Goal: Task Accomplishment & Management: Manage account settings

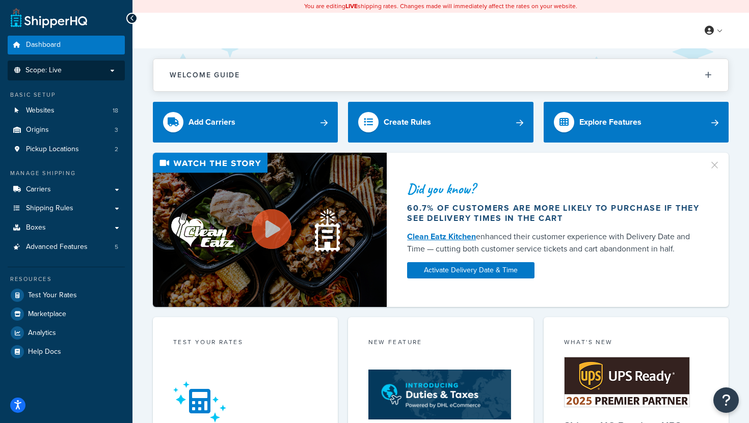
click at [108, 73] on p "Scope: Live" at bounding box center [66, 70] width 108 height 9
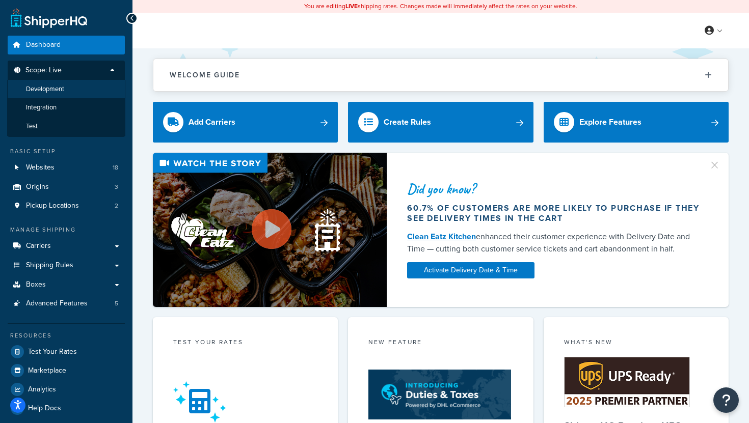
click at [75, 91] on li "Development" at bounding box center [66, 89] width 118 height 19
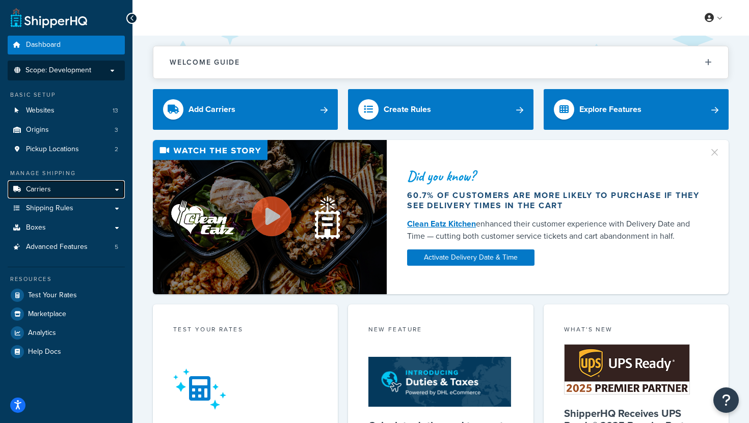
click at [103, 194] on link "Carriers" at bounding box center [66, 189] width 117 height 19
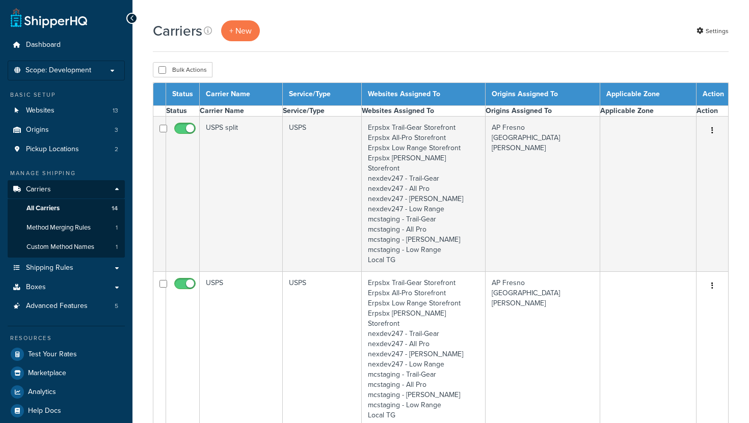
select select "15"
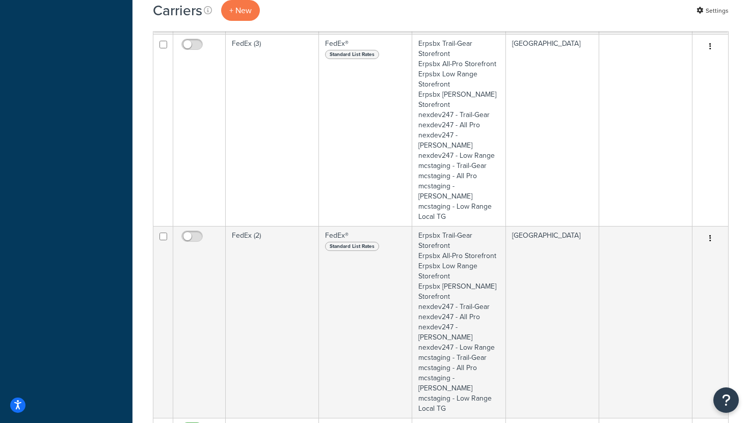
scroll to position [1831, 0]
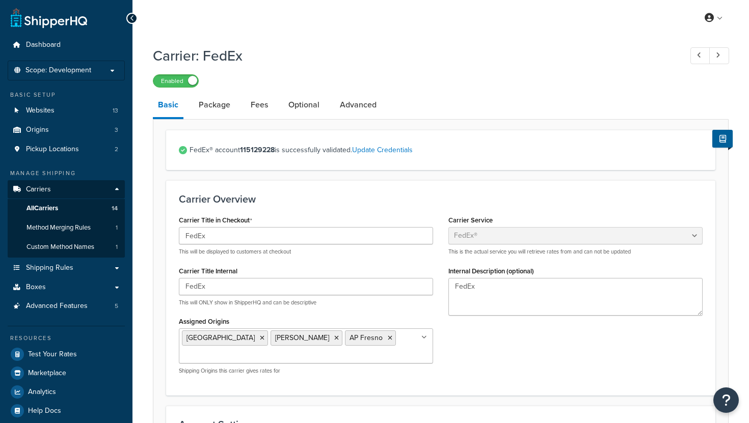
select select "fedEx"
select select "REGULAR_PICKUP"
select select "YOUR_PACKAGING"
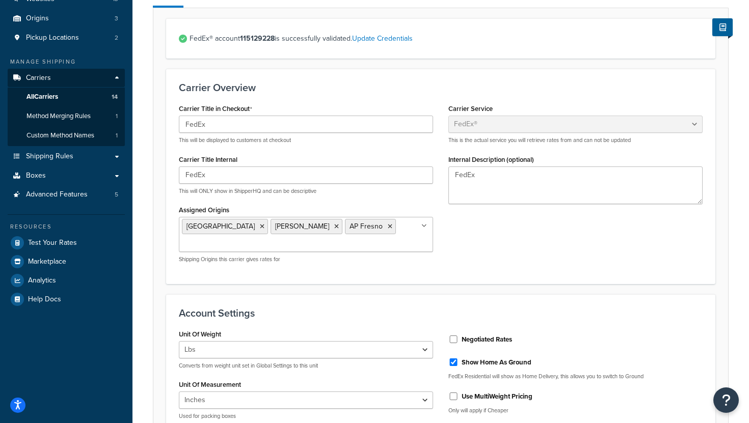
scroll to position [153, 0]
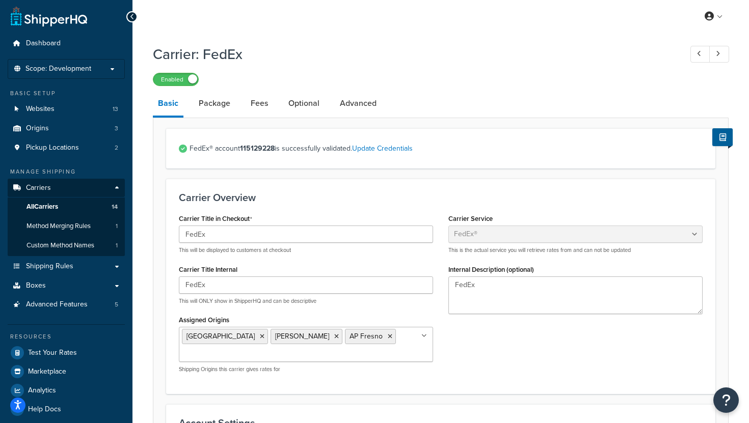
scroll to position [0, 0]
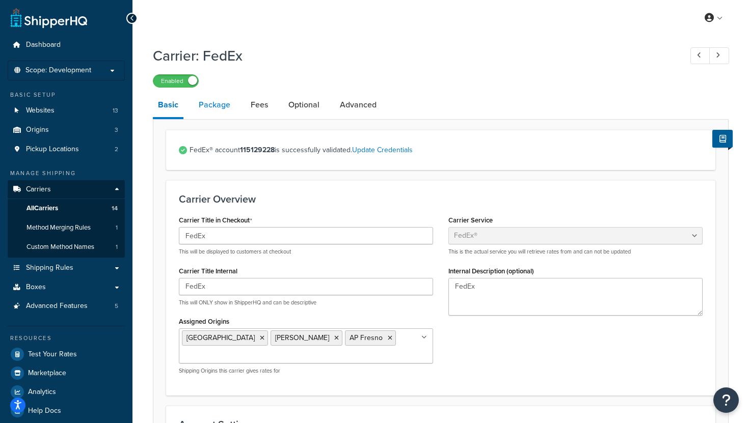
click at [217, 109] on link "Package" at bounding box center [215, 105] width 42 height 24
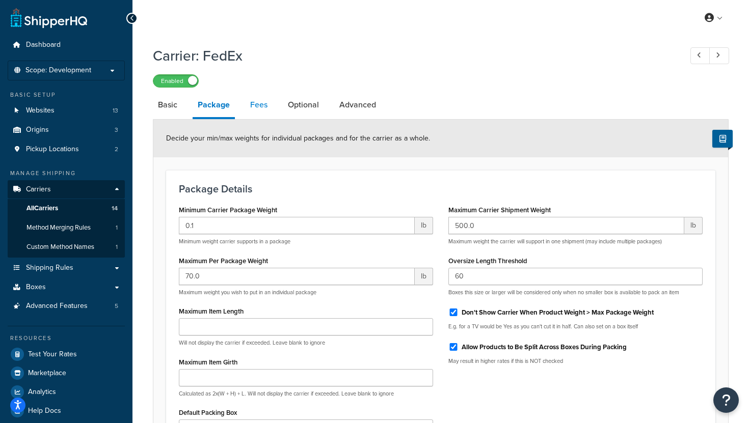
click at [260, 110] on link "Fees" at bounding box center [259, 105] width 28 height 24
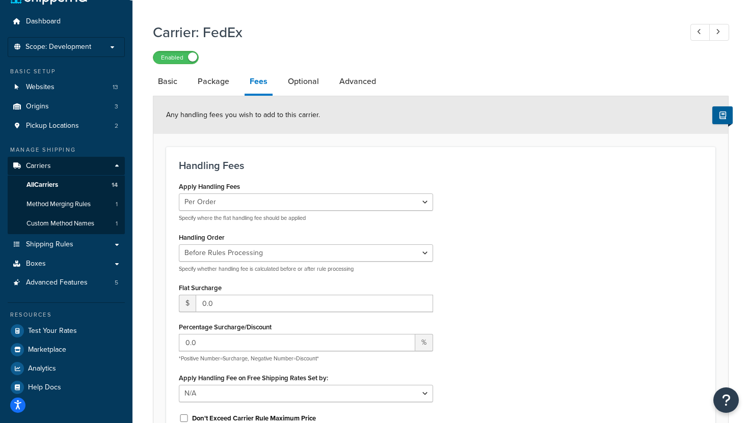
scroll to position [23, 0]
click at [308, 80] on link "Optional" at bounding box center [303, 82] width 41 height 24
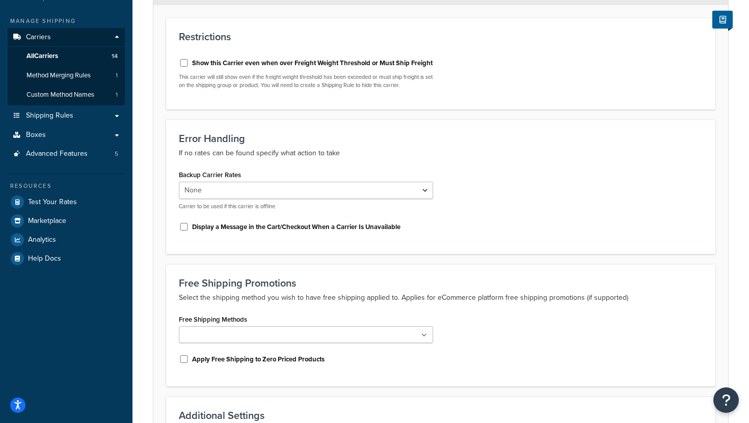
scroll to position [175, 0]
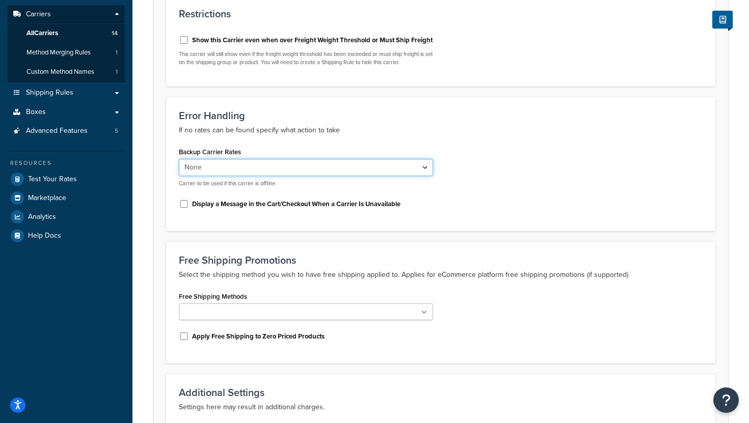
click at [353, 176] on select "None USPS split USPS UPS split UPS Jacob Garcia Freight Dealer's Carrier Dealer…" at bounding box center [306, 167] width 254 height 17
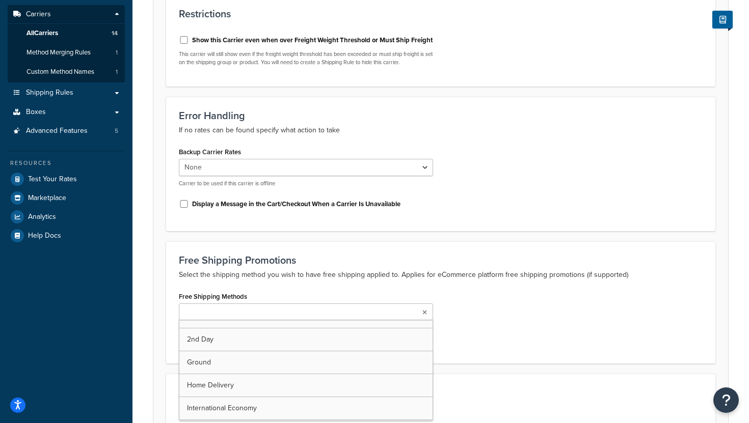
click at [421, 320] on ul at bounding box center [306, 312] width 254 height 17
click at [460, 302] on div "Free Shipping Methods 2nd Day Ground Home Delivery International Economy Priori…" at bounding box center [440, 320] width 539 height 62
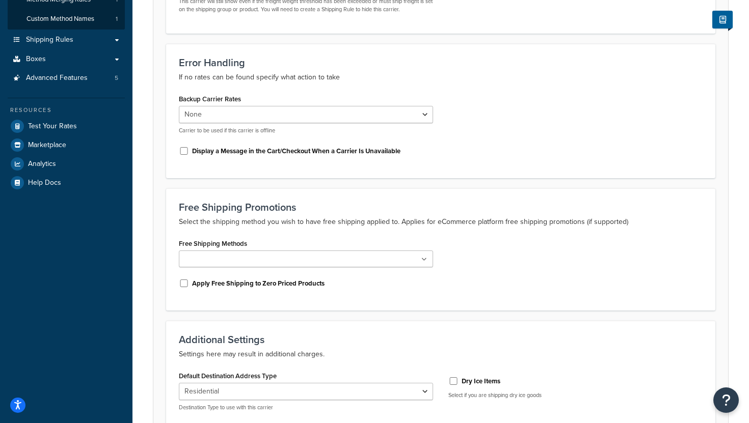
scroll to position [231, 0]
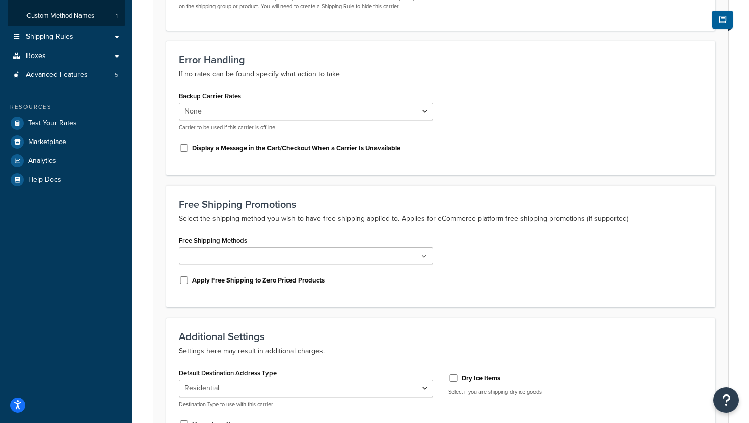
click at [424, 260] on icon at bounding box center [424, 257] width 6 height 6
click at [467, 260] on div "Free Shipping Methods 2nd Day Ground Home Delivery International Economy Priori…" at bounding box center [440, 264] width 539 height 62
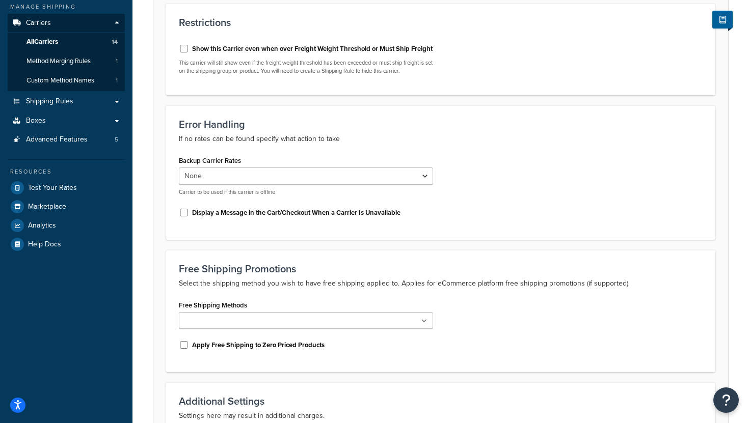
scroll to position [0, 0]
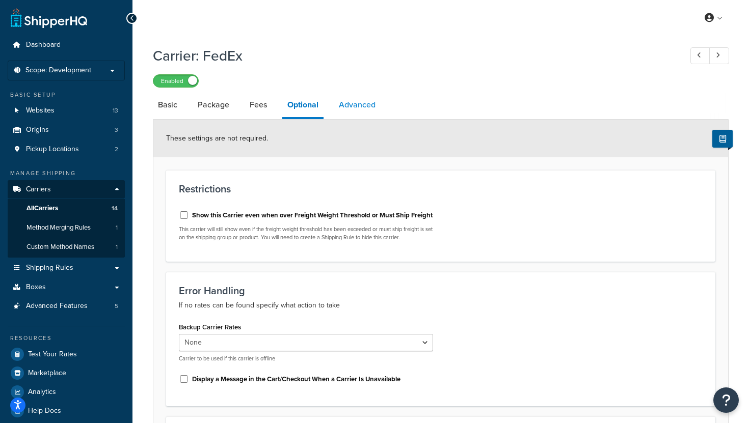
click at [363, 109] on link "Advanced" at bounding box center [357, 105] width 47 height 24
select select "false"
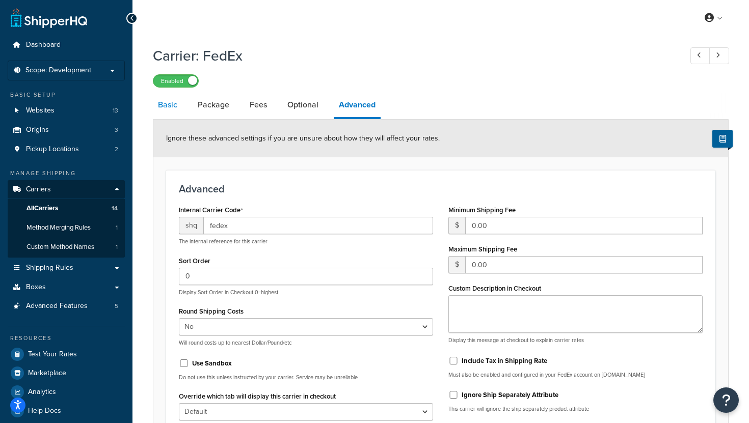
click at [171, 103] on link "Basic" at bounding box center [168, 105] width 30 height 24
select select "fedEx"
select select "REGULAR_PICKUP"
select select "YOUR_PACKAGING"
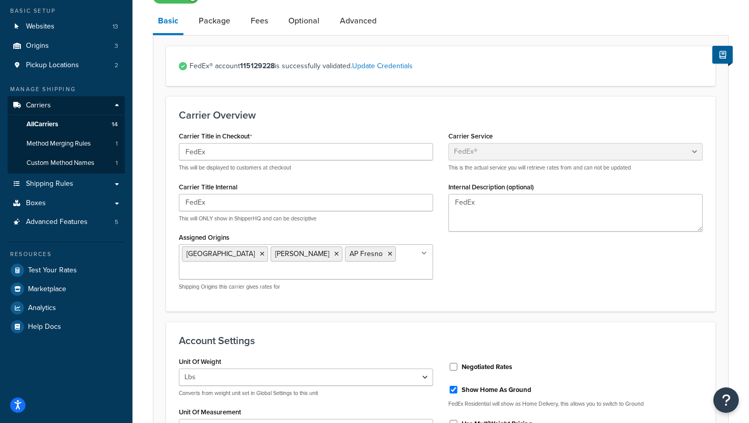
scroll to position [71, 0]
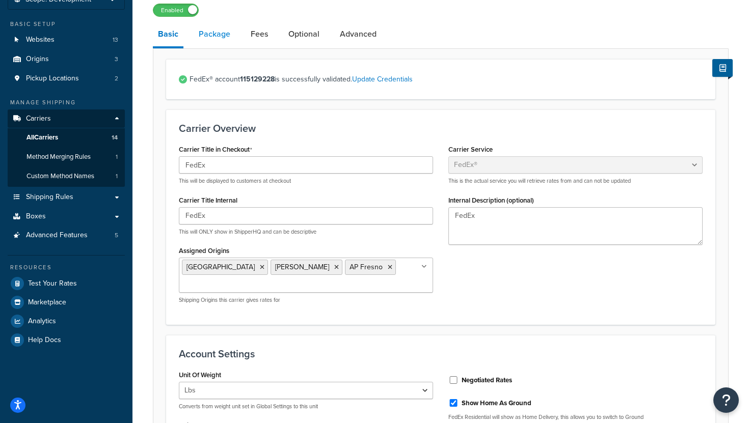
click at [210, 34] on link "Package" at bounding box center [215, 34] width 42 height 24
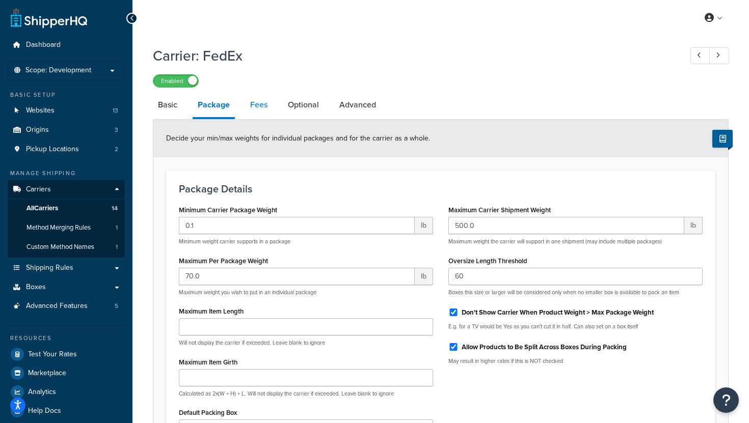
click at [252, 104] on link "Fees" at bounding box center [259, 105] width 28 height 24
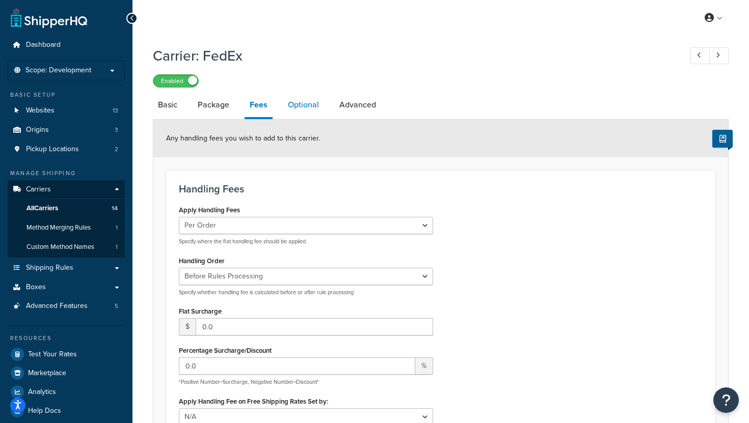
click at [302, 113] on link "Optional" at bounding box center [303, 105] width 41 height 24
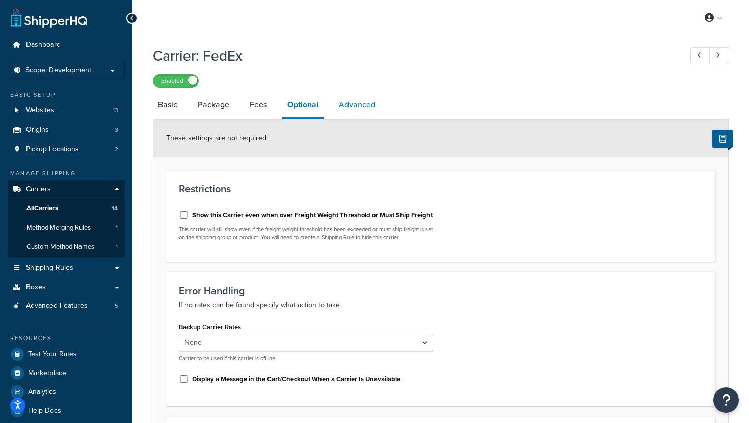
click at [360, 106] on link "Advanced" at bounding box center [357, 105] width 47 height 24
select select "false"
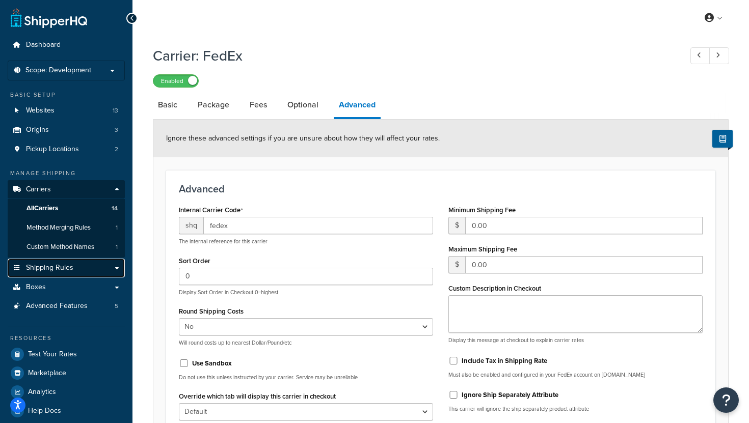
click at [60, 268] on span "Shipping Rules" at bounding box center [49, 268] width 47 height 9
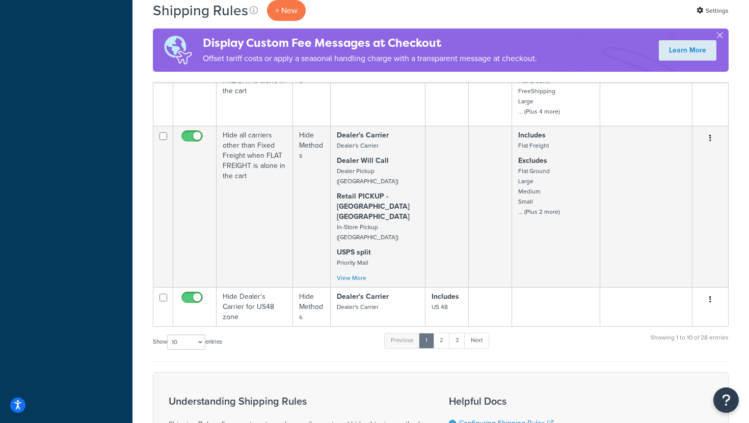
scroll to position [1283, 0]
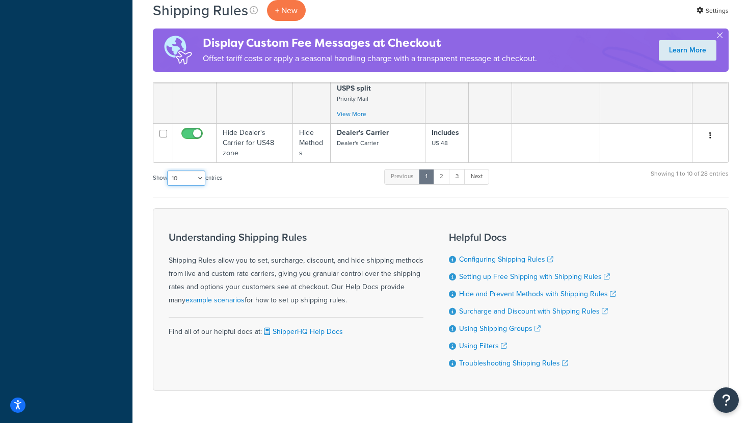
click at [195, 171] on select "10 15 25 50 100 1000" at bounding box center [186, 178] width 38 height 15
select select "50"
click at [168, 171] on select "10 15 25 50 100 1000" at bounding box center [186, 178] width 38 height 15
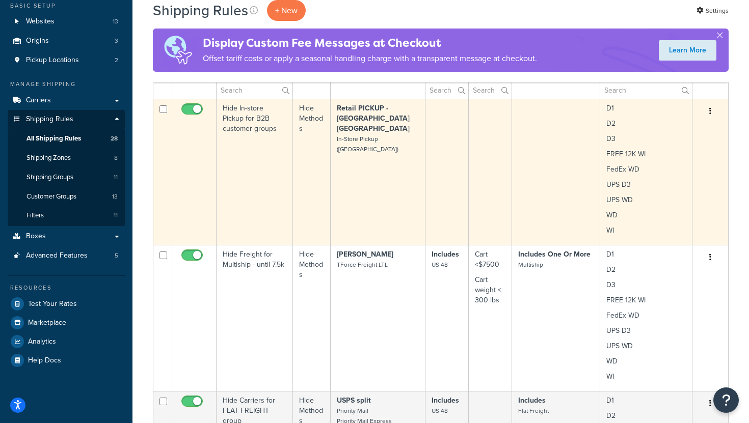
scroll to position [2842, 0]
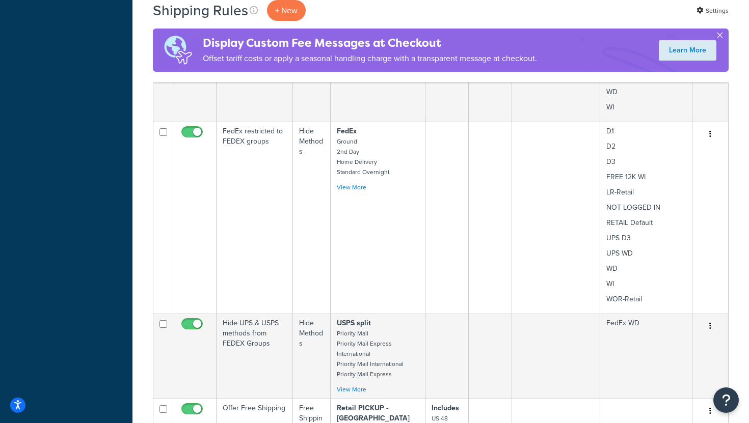
click at [720, 36] on button "button" at bounding box center [719, 37] width 3 height 3
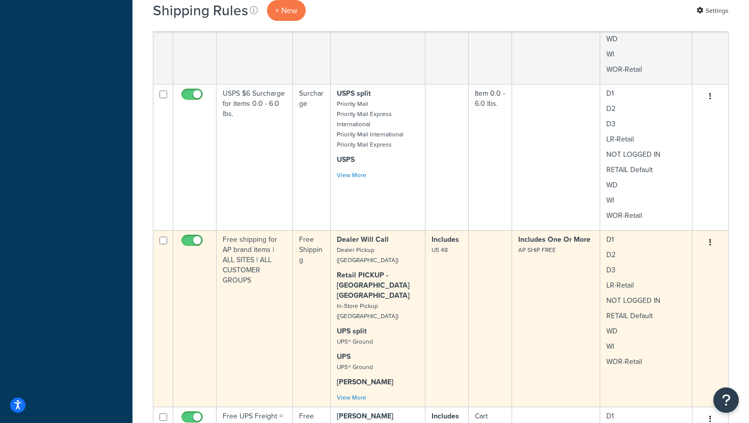
scroll to position [1575, 0]
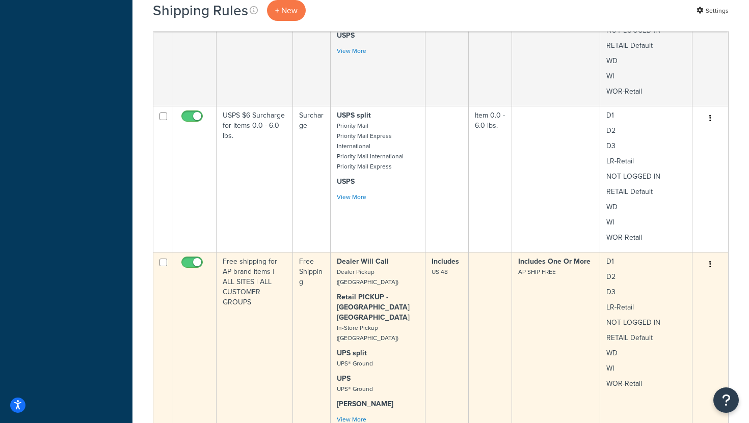
click at [420, 349] on td "Dealer Will Call Dealer Pickup (Fresno CA) Retail PICKUP - Fresno CA In-Store P…" at bounding box center [378, 340] width 95 height 177
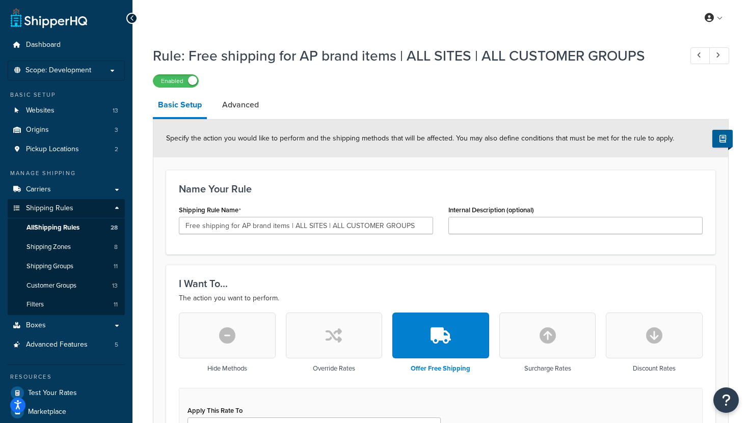
click at [482, 33] on div "My Profile Billing Global Settings Contact Us Logout" at bounding box center [440, 18] width 616 height 36
click at [64, 227] on span "All Shipping Rules" at bounding box center [52, 228] width 53 height 9
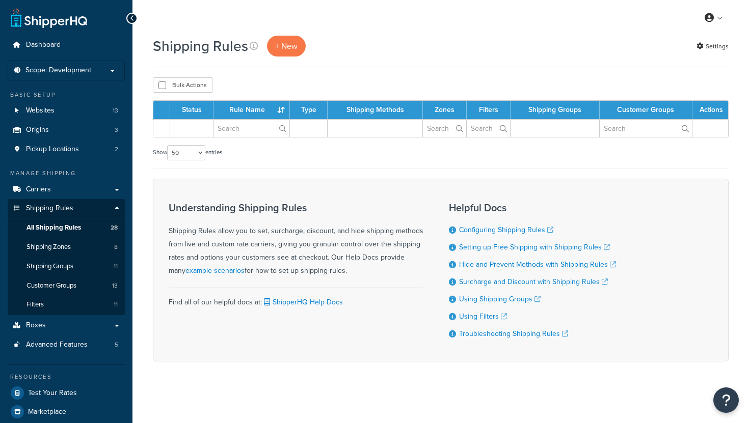
select select "50"
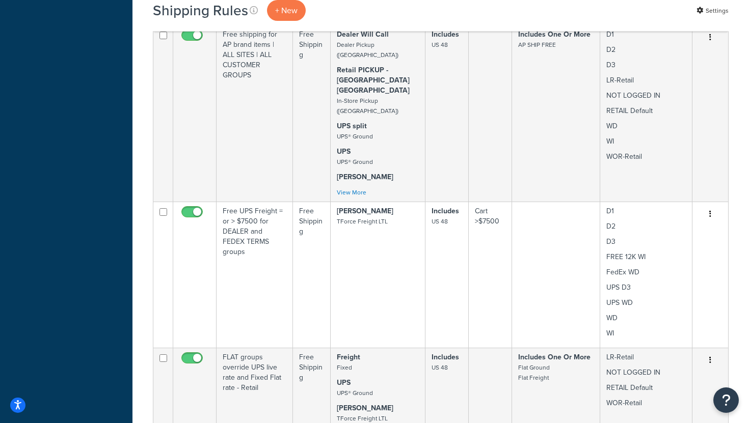
scroll to position [2118, 0]
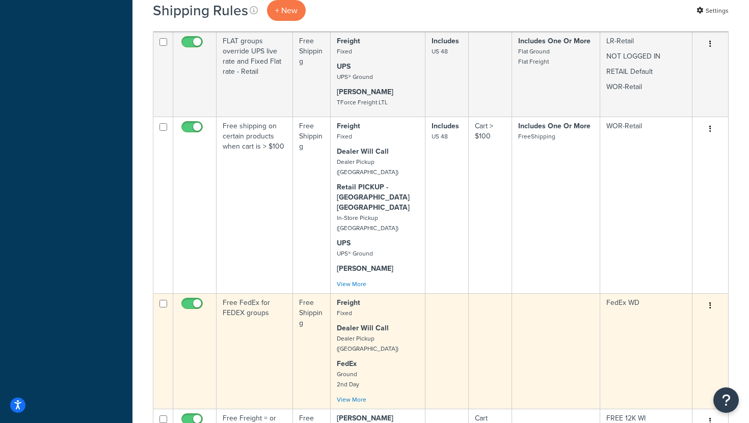
click at [381, 359] on p "FedEx Ground 2nd Day" at bounding box center [378, 374] width 82 height 31
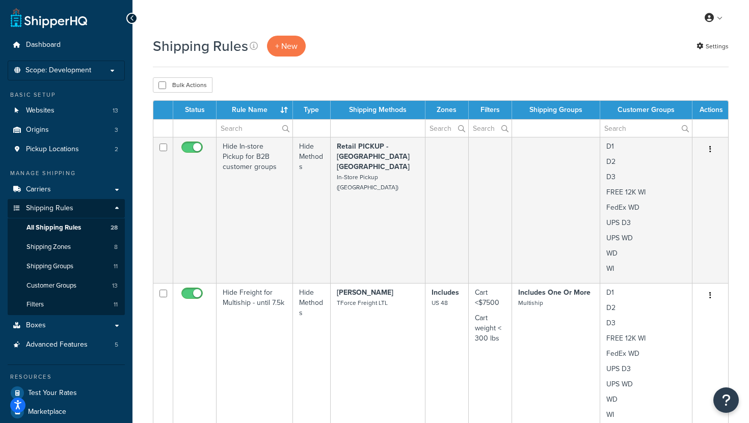
select select "50"
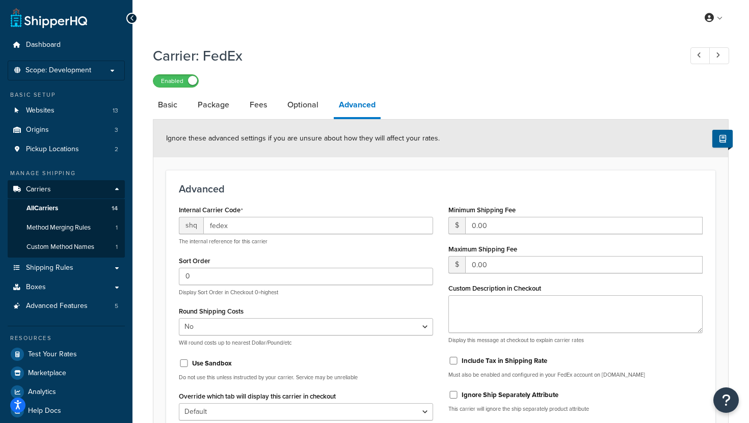
select select "false"
click at [63, 268] on span "Shipping Rules" at bounding box center [49, 268] width 47 height 9
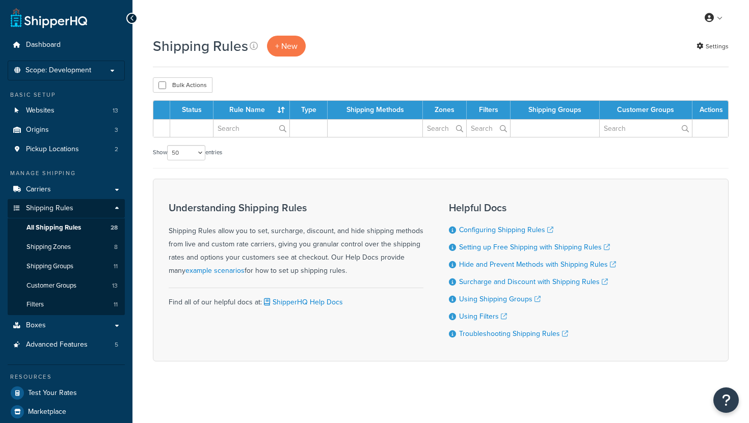
select select "50"
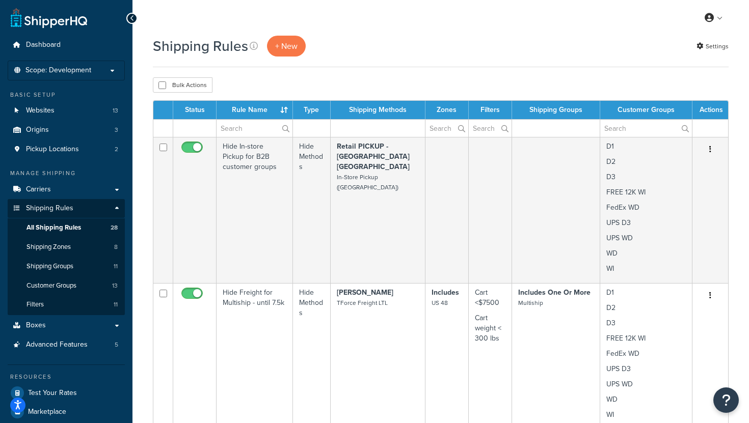
click at [438, 43] on div "Shipping Rules + New Settings" at bounding box center [440, 46] width 575 height 21
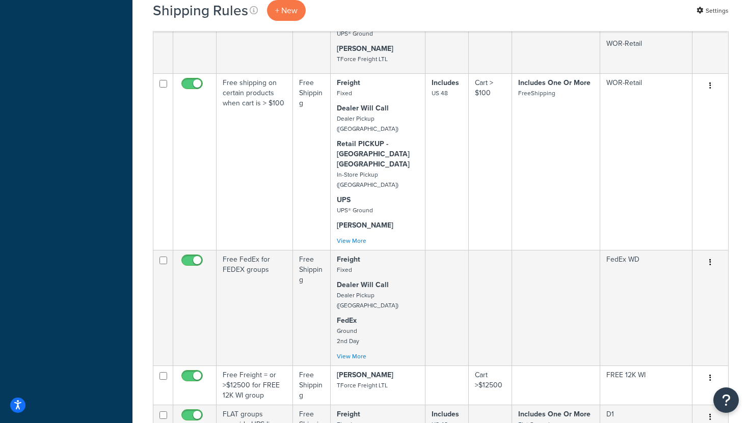
scroll to position [2162, 0]
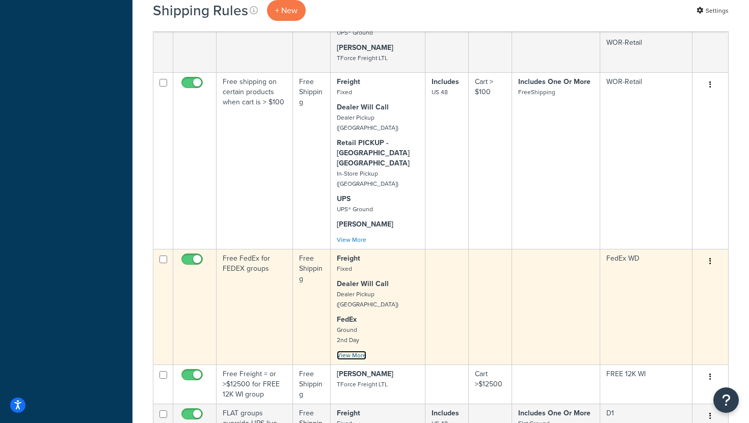
click at [344, 351] on link "View More" at bounding box center [352, 355] width 30 height 9
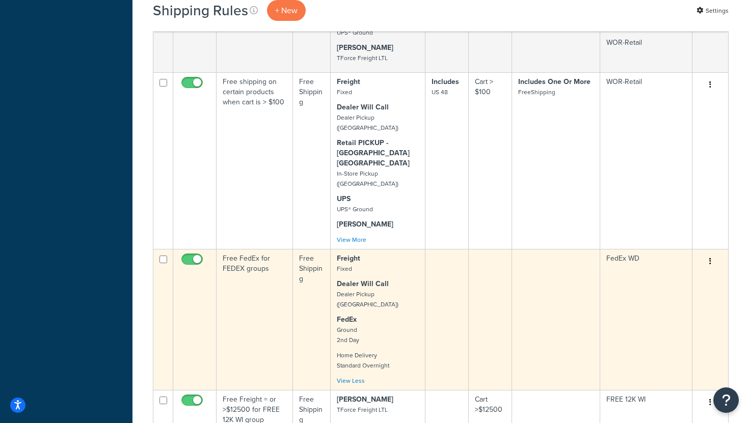
click at [270, 249] on td "Free FedEx for FEDEX groups" at bounding box center [254, 319] width 76 height 141
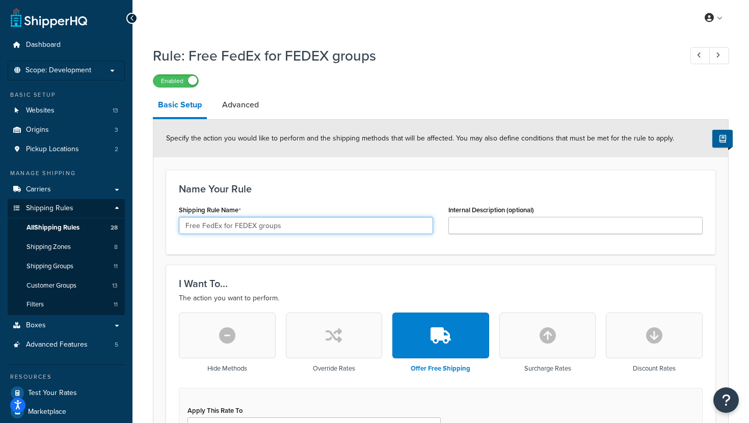
click at [282, 229] on input "Free FedEx for FEDEX groups" at bounding box center [306, 225] width 254 height 17
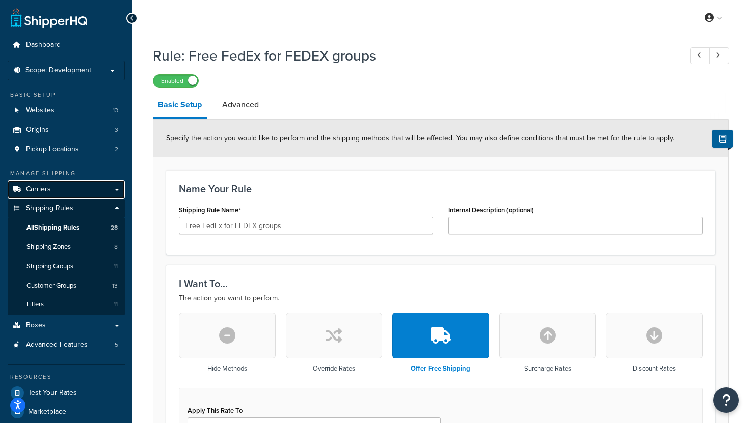
click at [67, 185] on link "Carriers" at bounding box center [66, 189] width 117 height 19
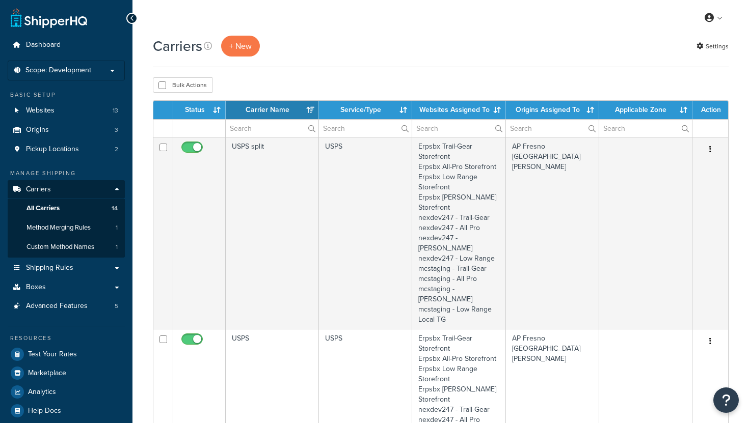
select select "15"
click at [76, 231] on span "Method Merging Rules" at bounding box center [58, 228] width 64 height 9
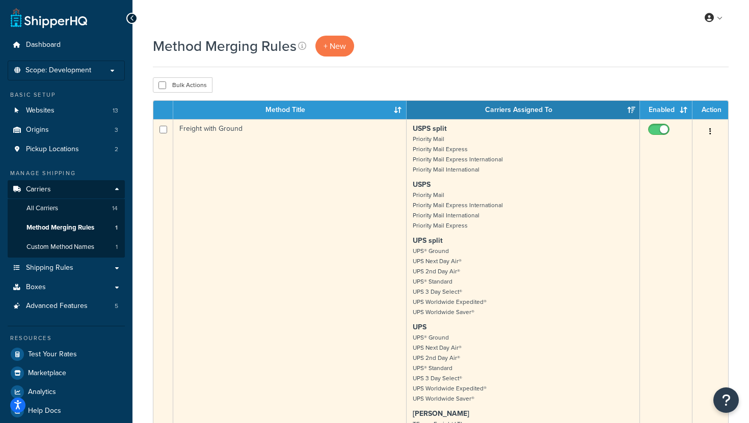
click at [208, 221] on td "Freight with Ground" at bounding box center [289, 301] width 233 height 365
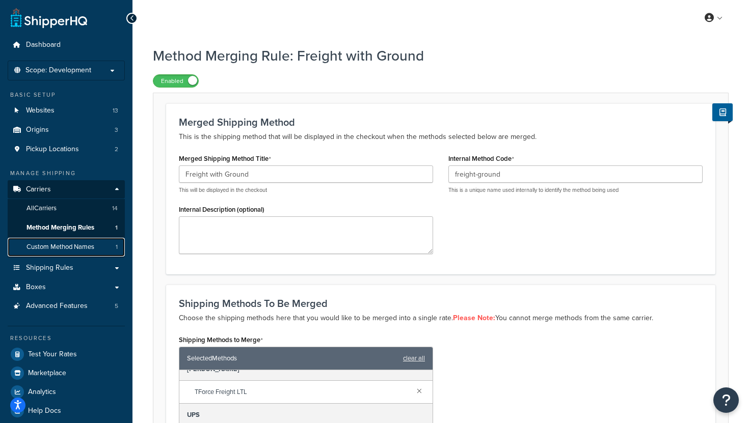
click at [75, 248] on span "Custom Method Names" at bounding box center [60, 247] width 68 height 9
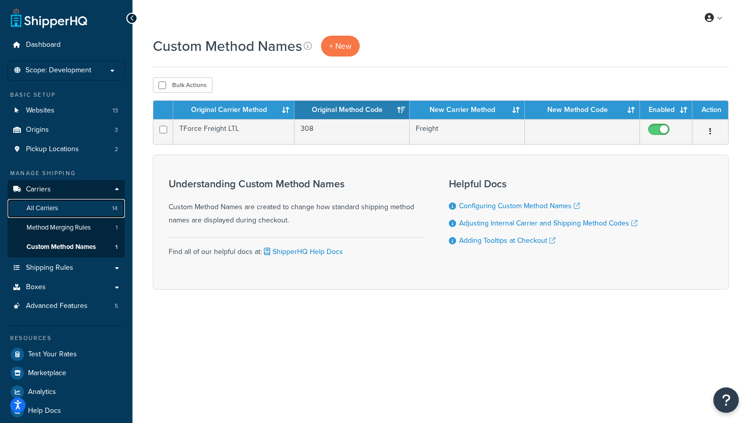
click at [75, 210] on link "All Carriers 14" at bounding box center [66, 208] width 117 height 19
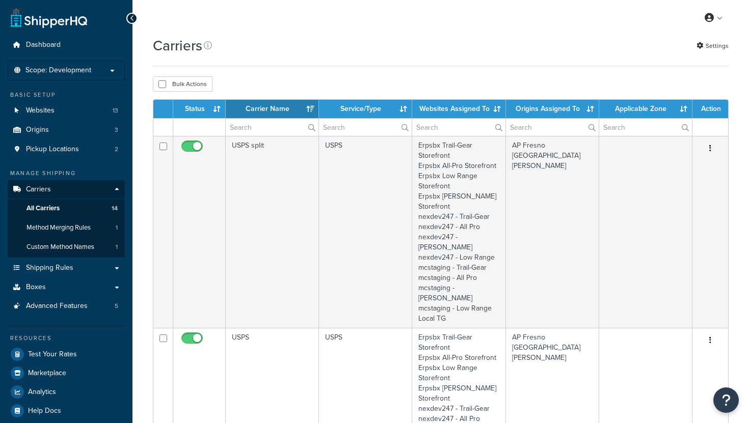
select select "15"
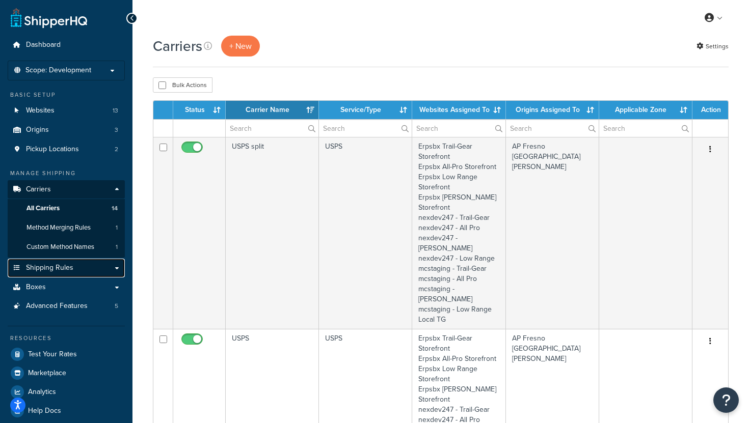
click at [72, 268] on link "Shipping Rules" at bounding box center [66, 268] width 117 height 19
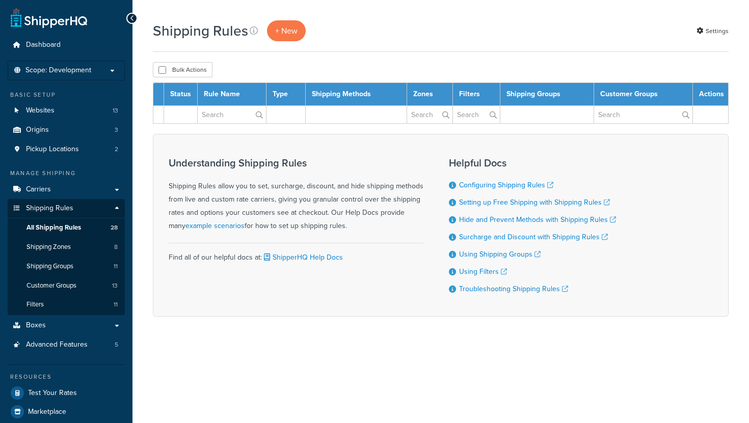
select select "50"
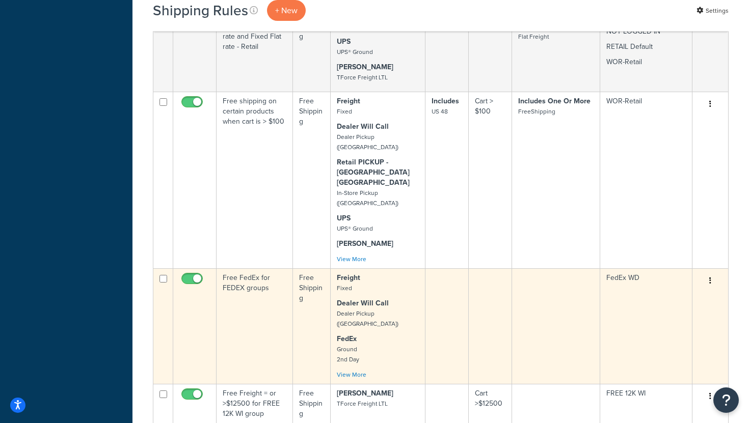
scroll to position [2144, 0]
